Goal: Information Seeking & Learning: Learn about a topic

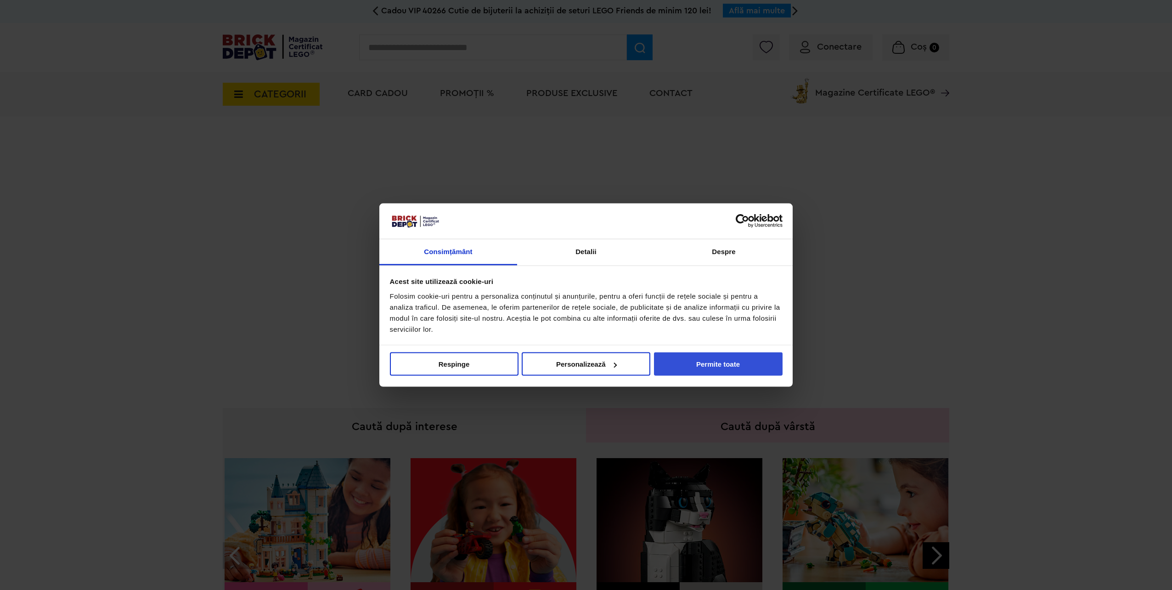
click at [732, 361] on button "Permite toate" at bounding box center [718, 363] width 129 height 23
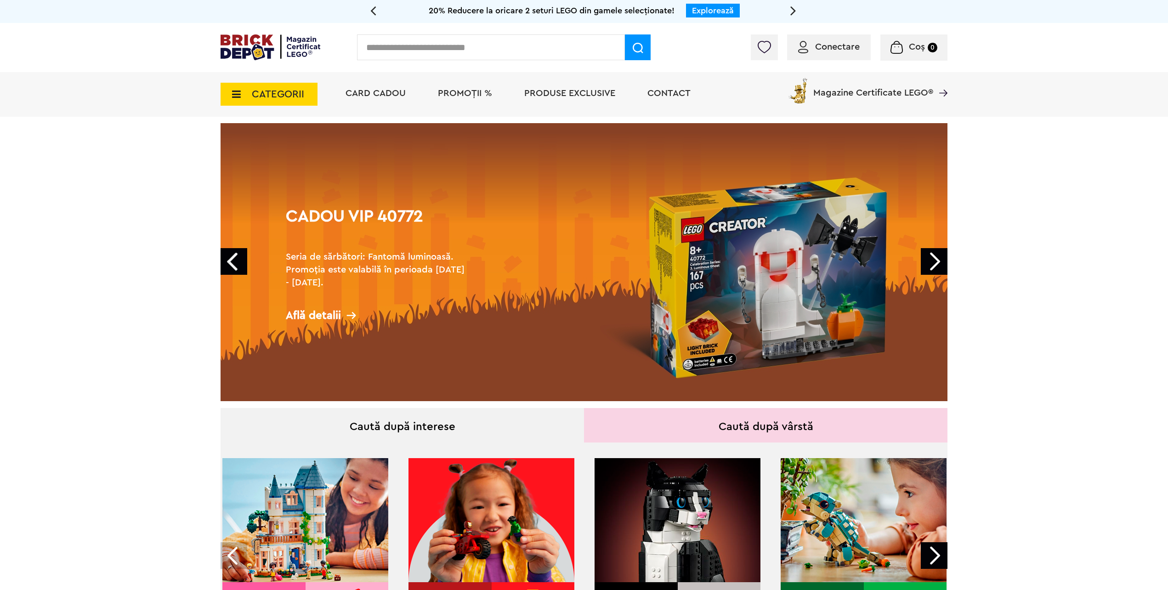
click at [466, 92] on span "PROMOȚII %" at bounding box center [465, 93] width 54 height 9
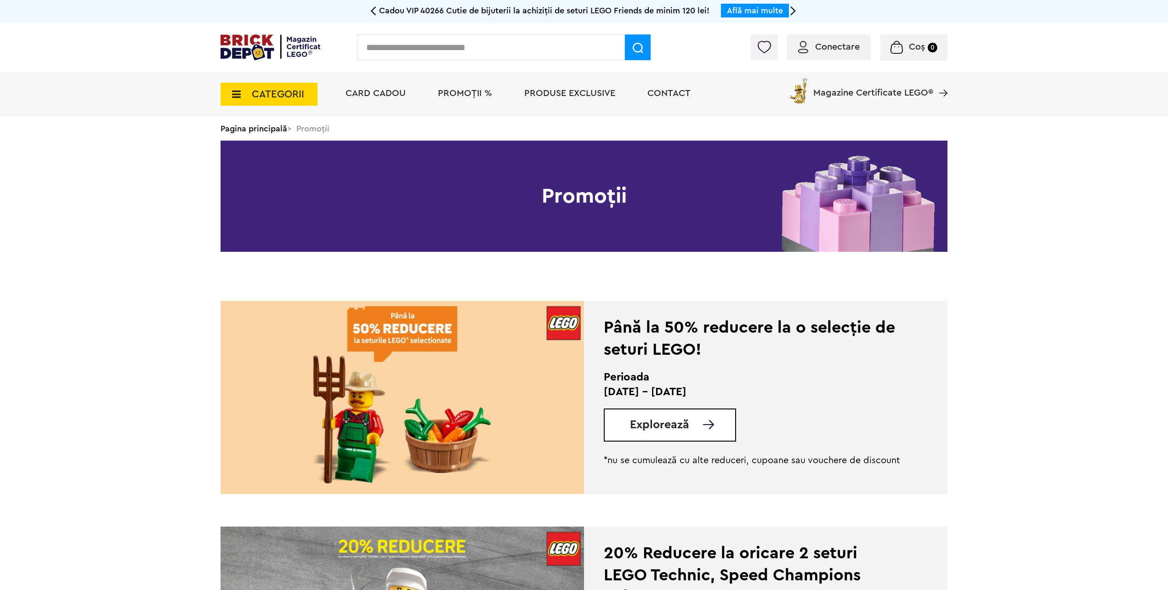
click at [283, 92] on span "CATEGORII" at bounding box center [278, 94] width 52 height 10
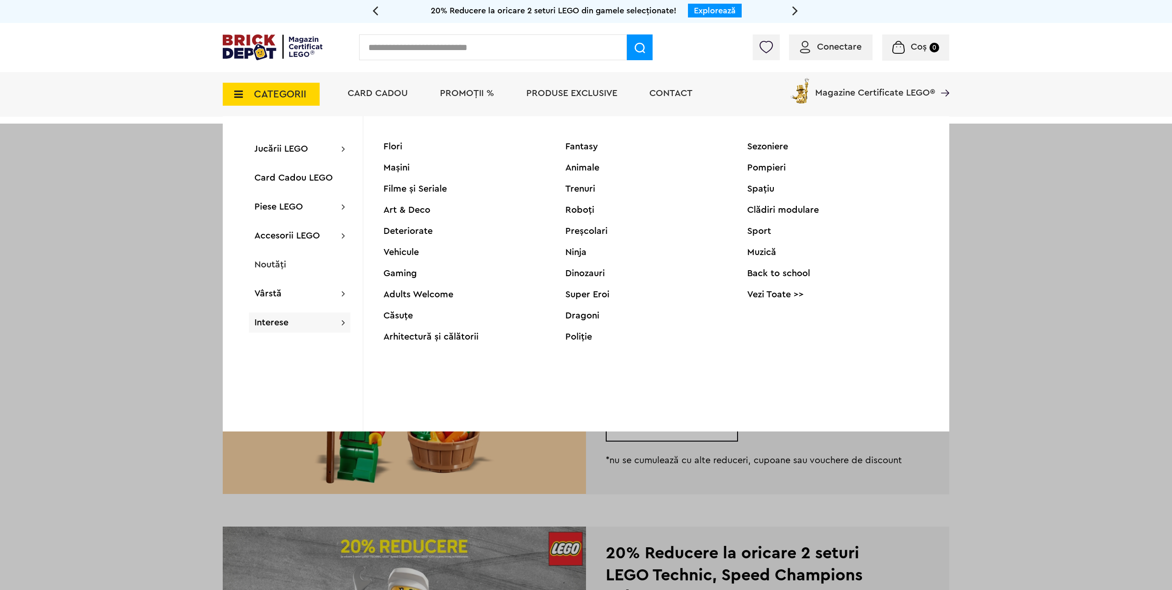
click at [1028, 285] on div at bounding box center [586, 419] width 1172 height 590
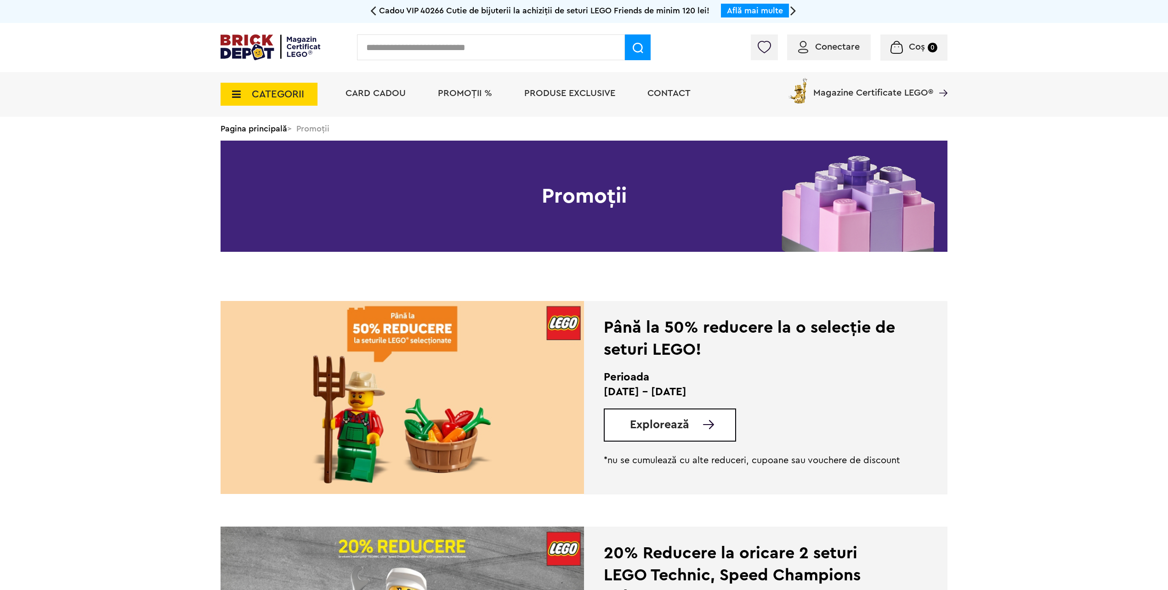
click at [659, 92] on span "Contact" at bounding box center [668, 93] width 43 height 9
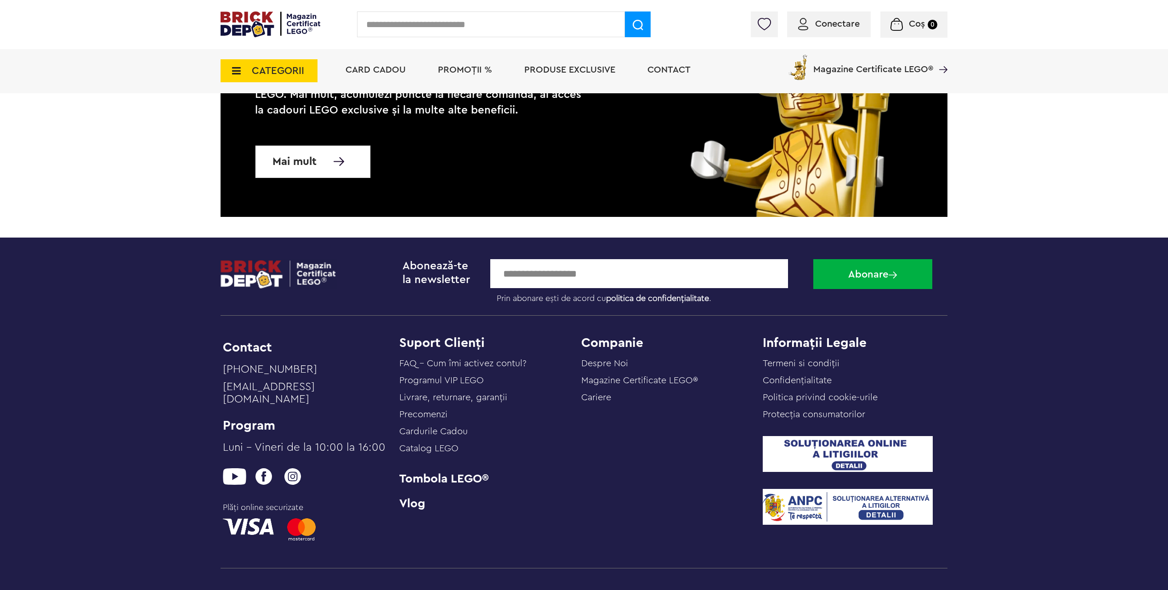
scroll to position [689, 0]
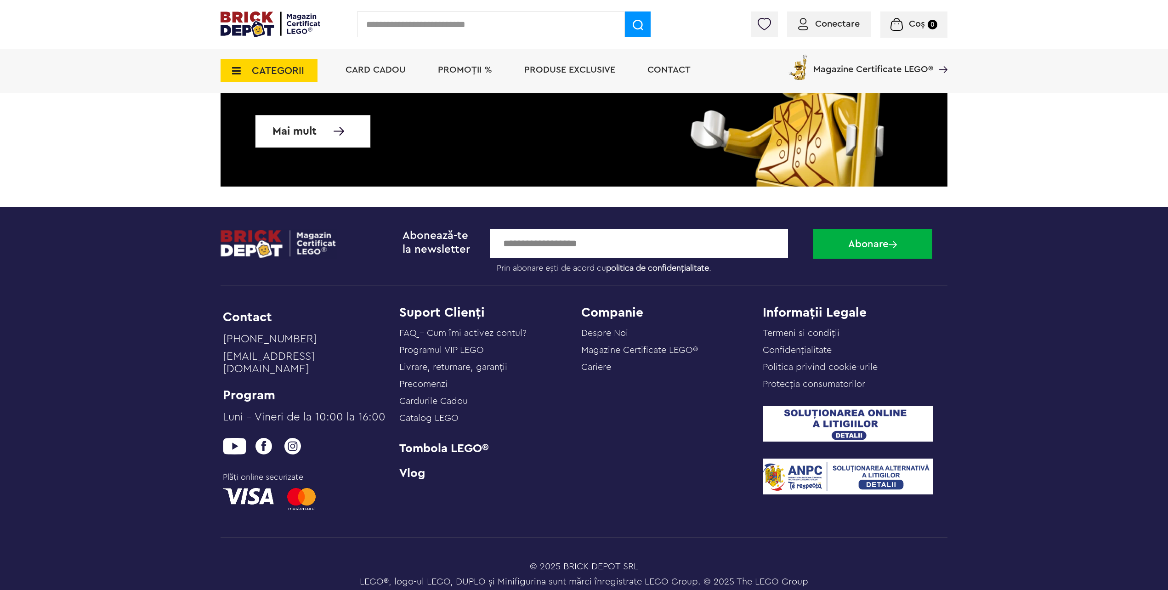
click at [443, 367] on link "Livrare, returnare, garanţii" at bounding box center [453, 366] width 108 height 9
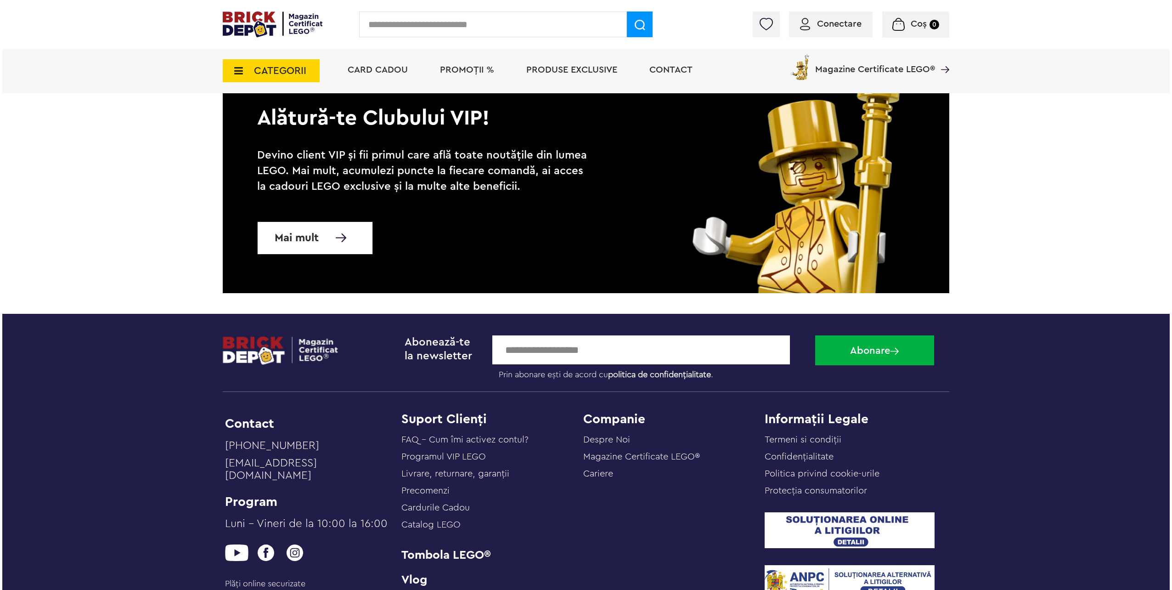
scroll to position [5006, 0]
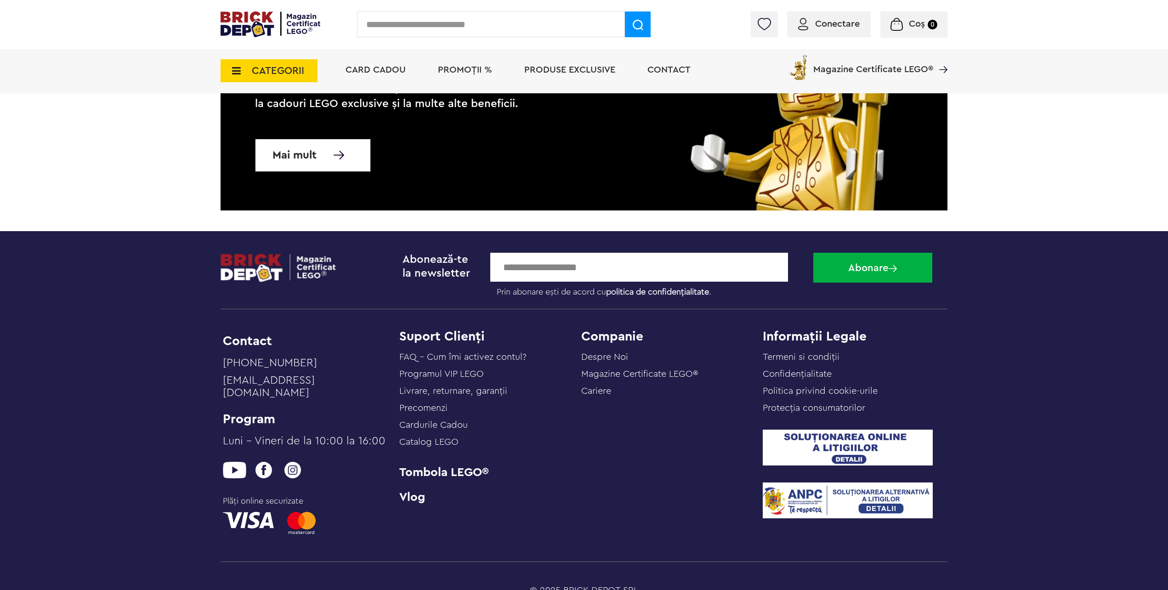
click at [427, 23] on input "text" at bounding box center [491, 24] width 268 height 26
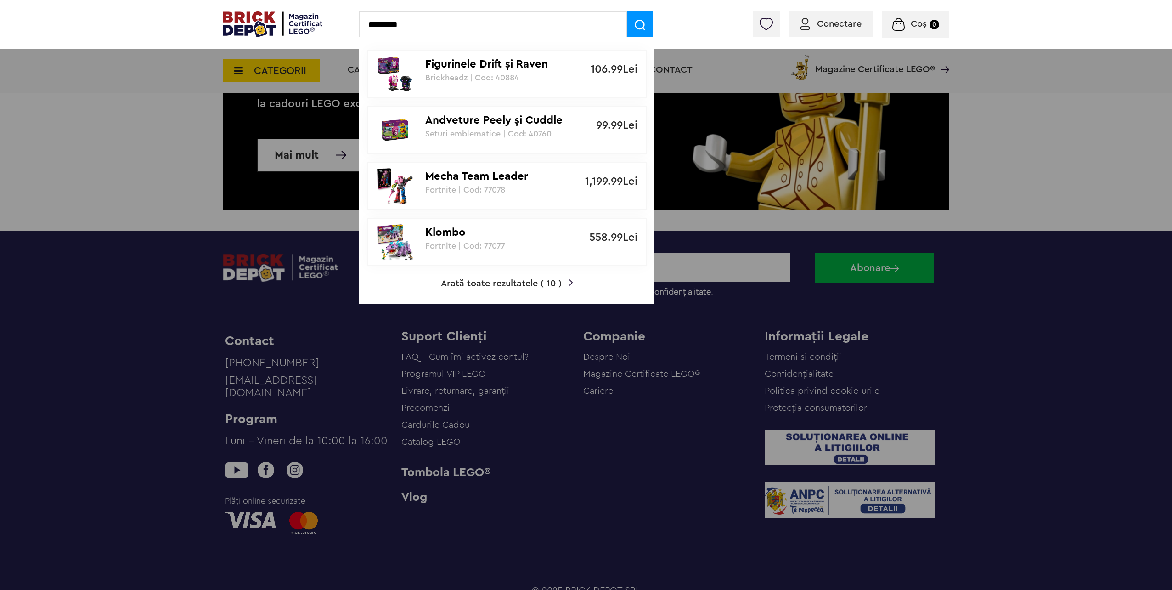
type input "********"
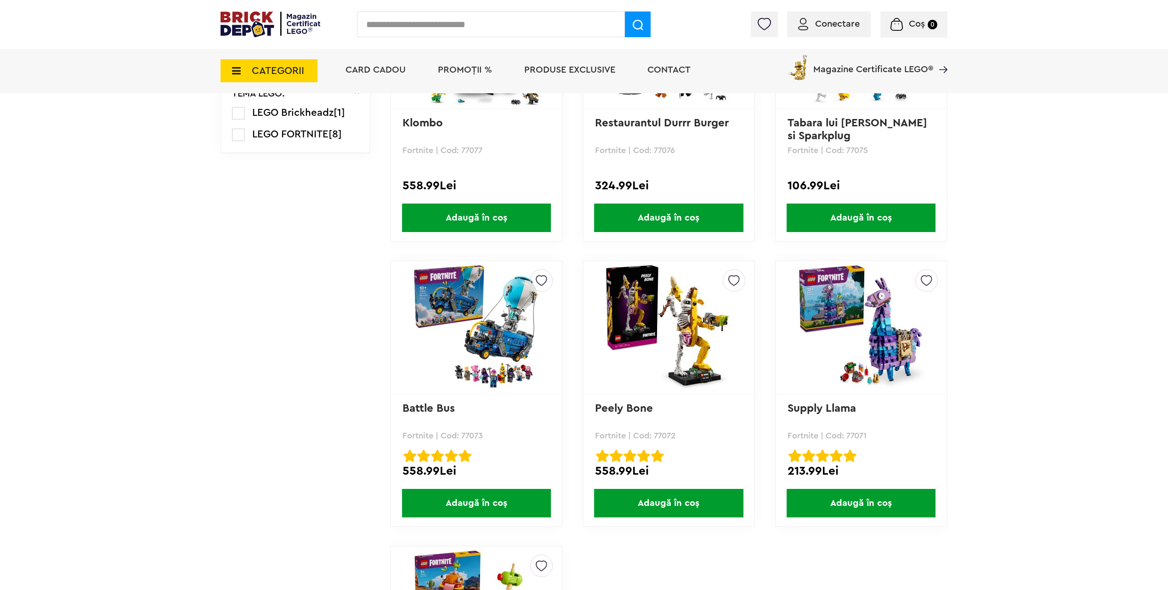
scroll to position [505, 0]
